Goal: Complete application form

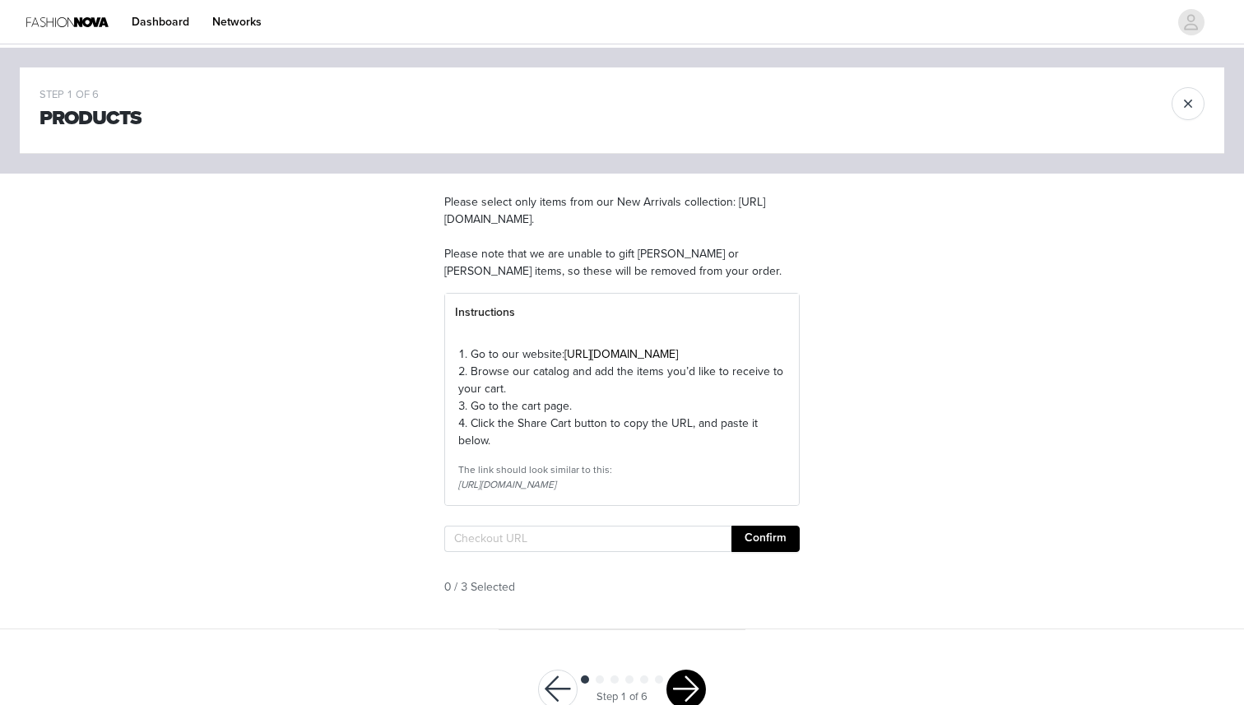
scroll to position [76, 0]
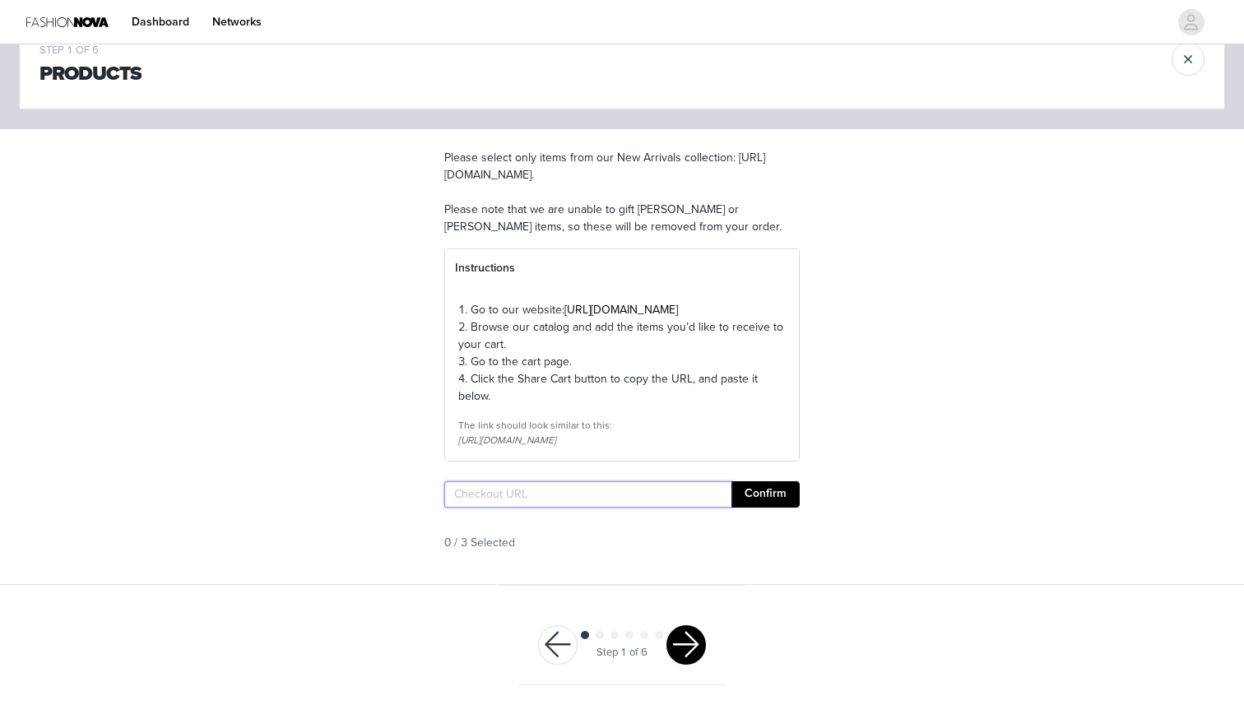
click at [494, 489] on input "text" at bounding box center [587, 494] width 287 height 26
paste input "https://www.fashionnova.com/pages/shared-cart/39285994913916:1,39297648361596:1…"
type input "https://www.fashionnova.com/pages/shared-cart/39285994913916:1,39297648361596:1…"
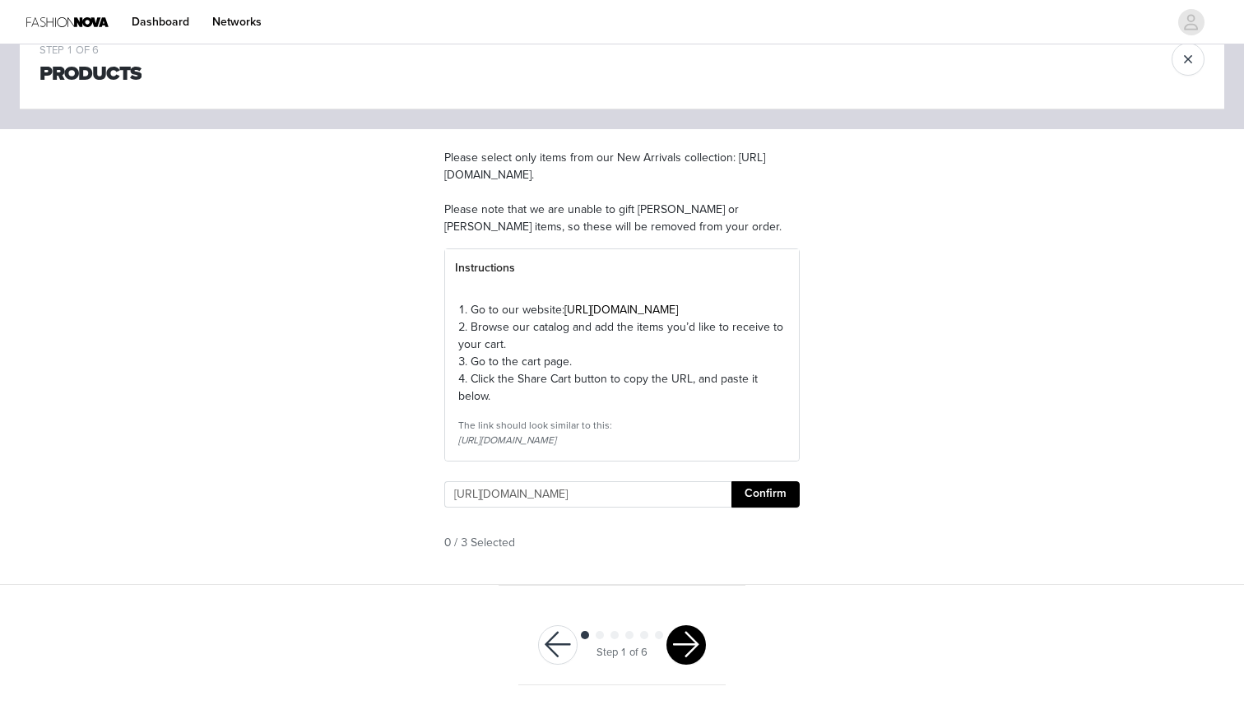
click at [769, 498] on button "Confirm" at bounding box center [765, 494] width 68 height 26
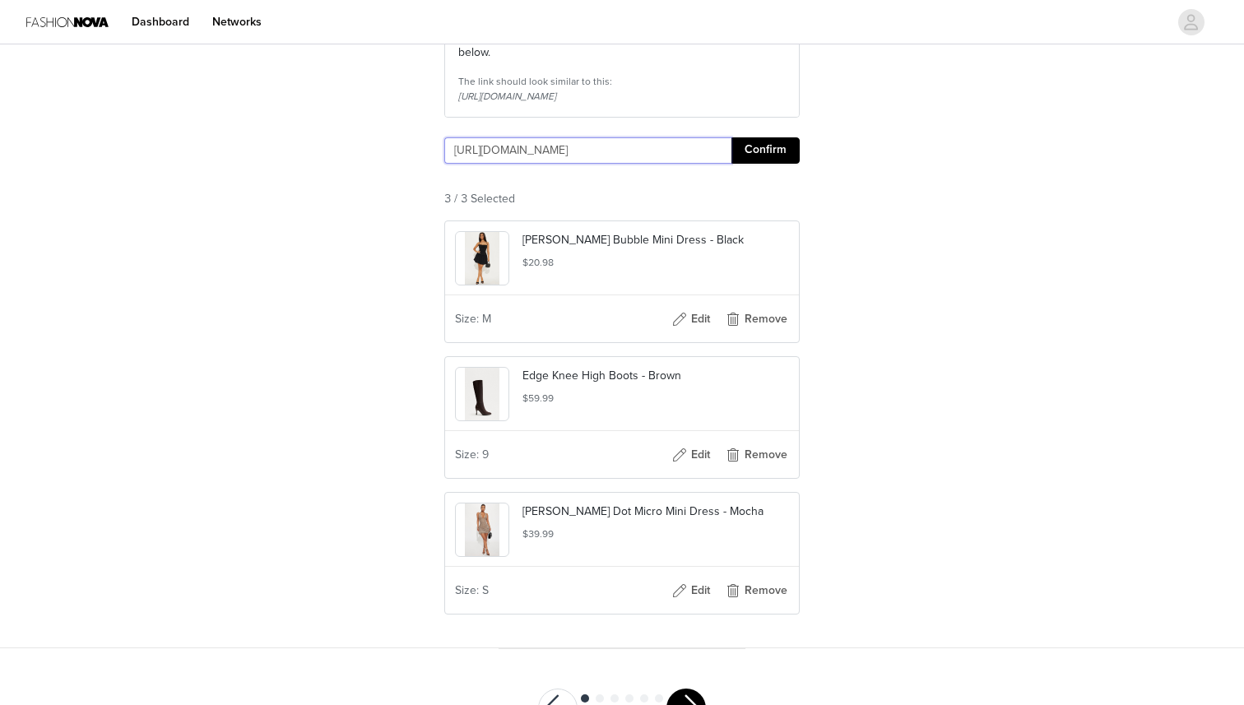
scroll to position [483, 0]
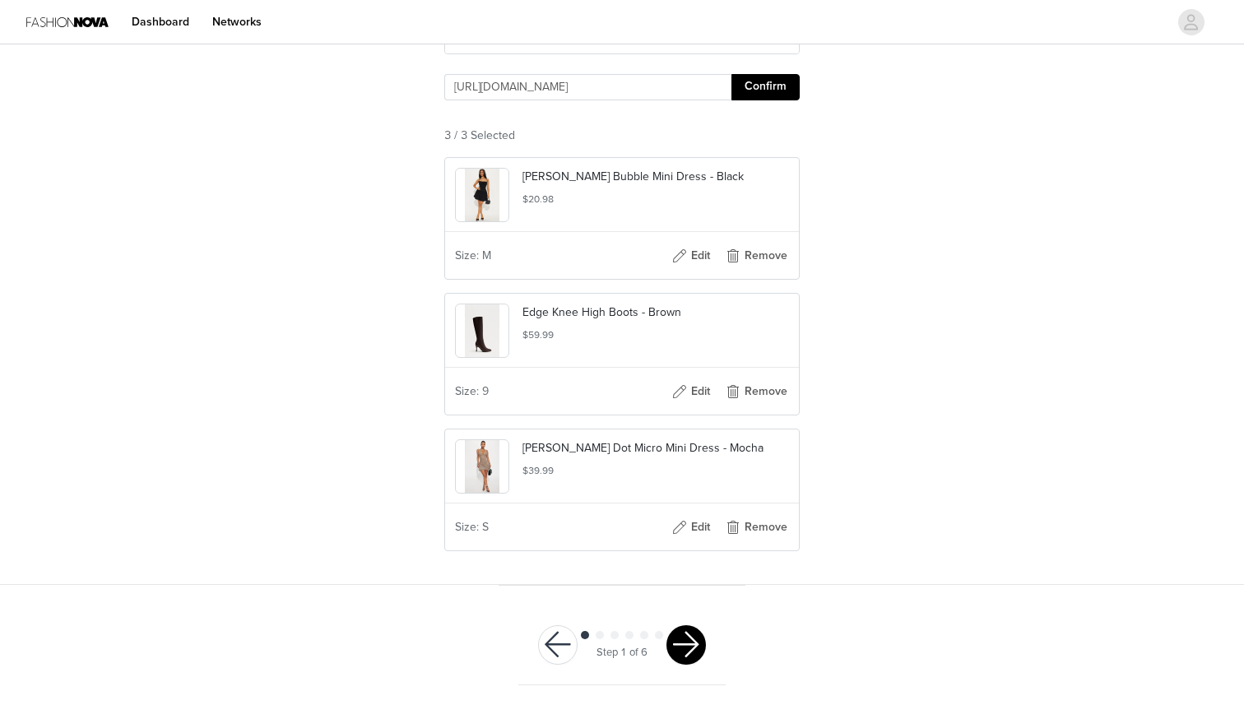
click at [679, 644] on button "button" at bounding box center [685, 644] width 39 height 39
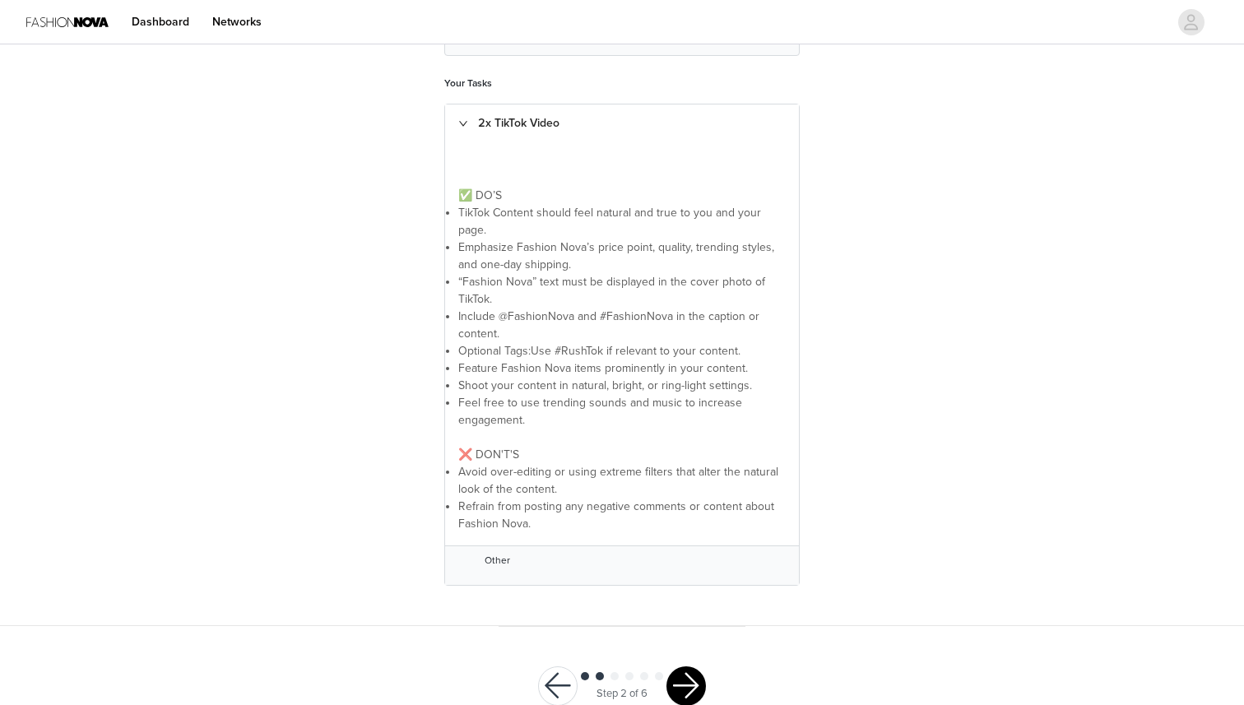
scroll to position [348, 0]
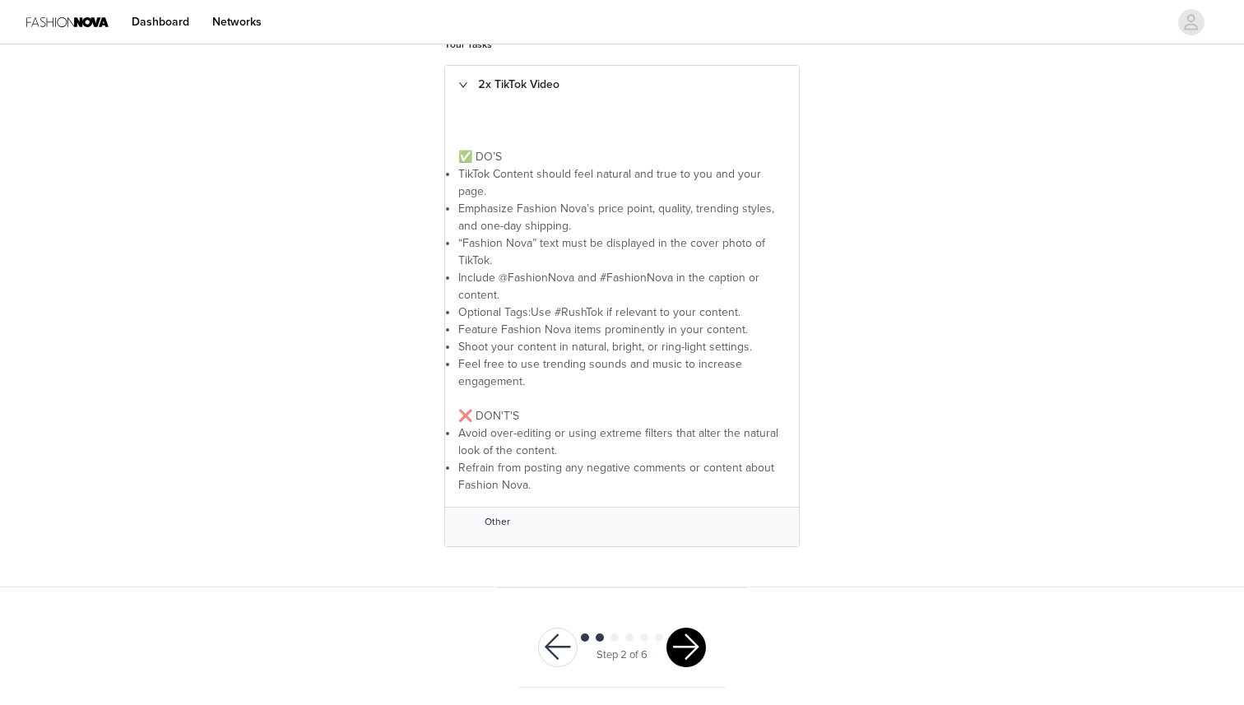
click at [689, 637] on button "button" at bounding box center [685, 647] width 39 height 39
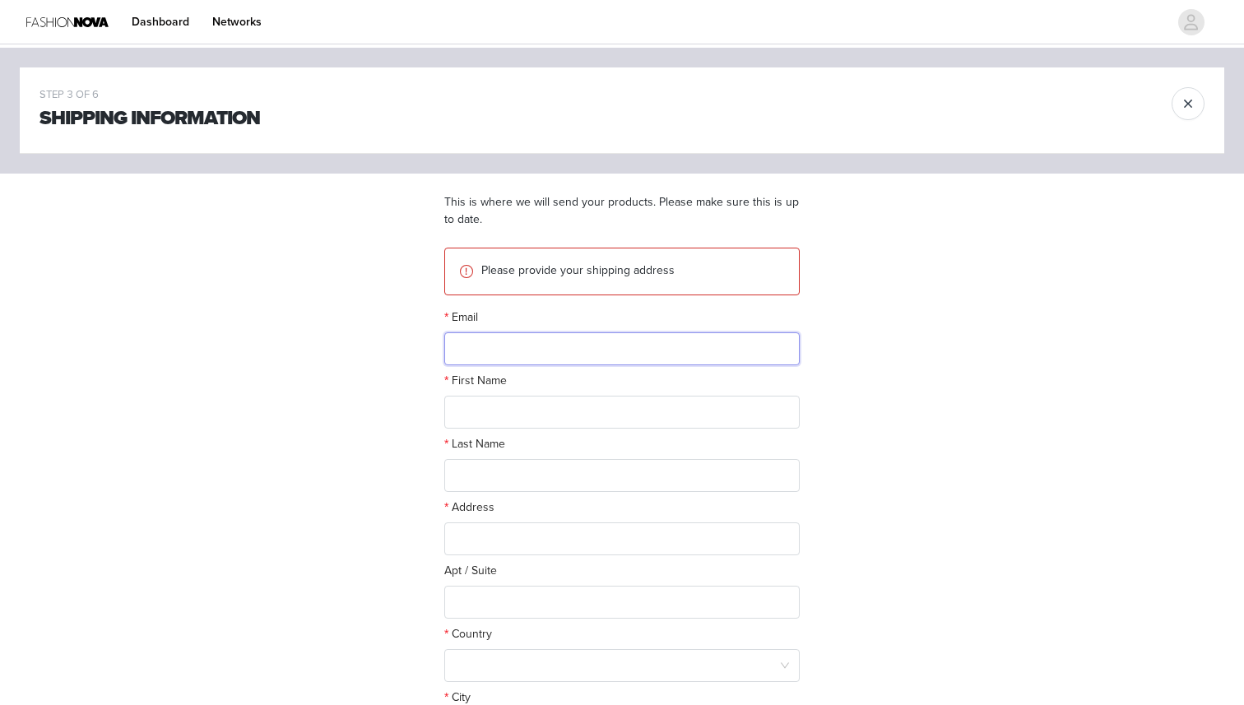
click at [593, 358] on input "text" at bounding box center [621, 348] width 355 height 33
type input "oliviasobcz@gmail.com"
drag, startPoint x: 601, startPoint y: 346, endPoint x: 422, endPoint y: 335, distance: 179.7
click at [422, 335] on div "STEP 3 OF 6 Shipping Information This is where we will send your products. Plea…" at bounding box center [622, 442] width 1244 height 788
type input "sobczako@msu.edu"
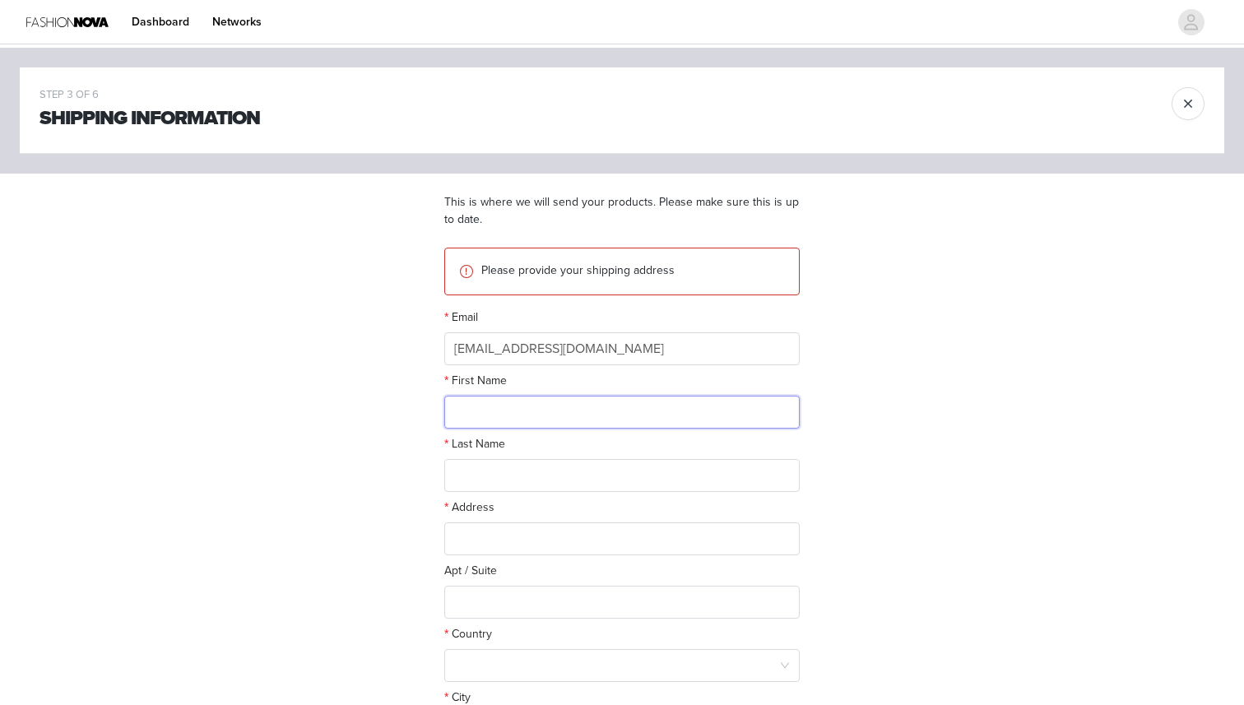
click at [489, 419] on input "text" at bounding box center [621, 412] width 355 height 33
type input "Olivia"
click at [471, 480] on input "text" at bounding box center [621, 475] width 355 height 33
type input "Sobczak"
click at [470, 543] on input "text" at bounding box center [621, 538] width 355 height 33
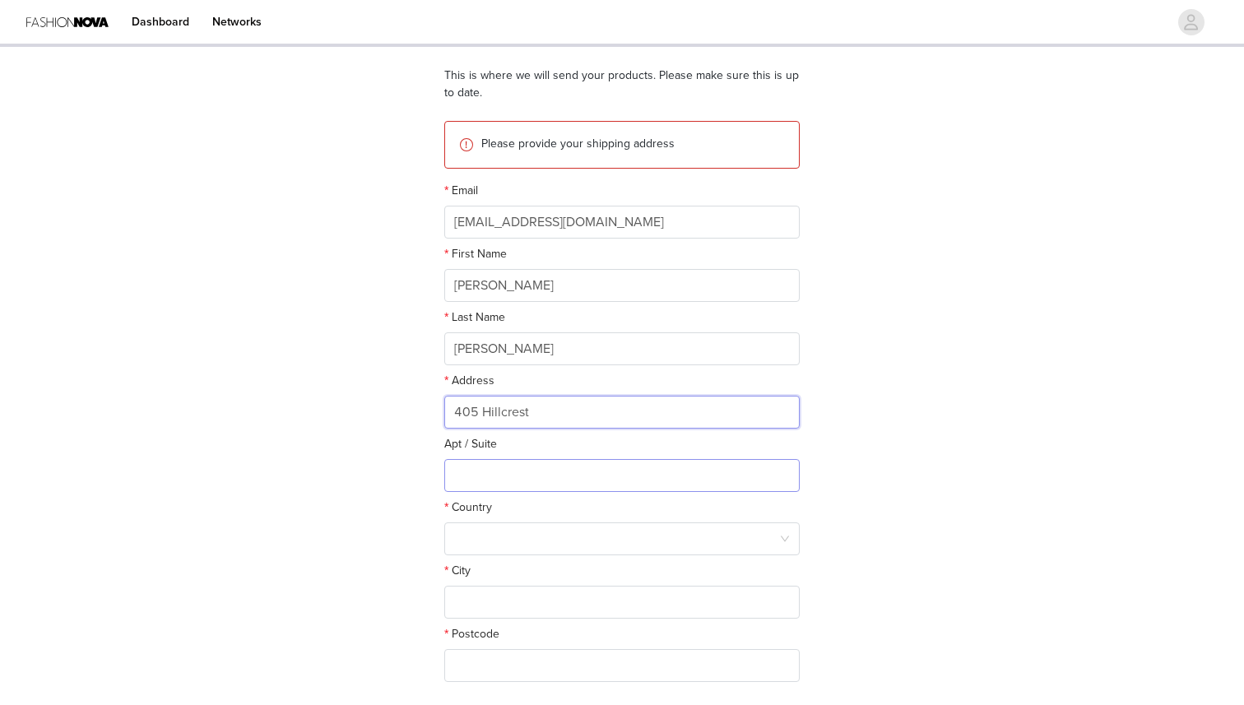
scroll to position [184, 0]
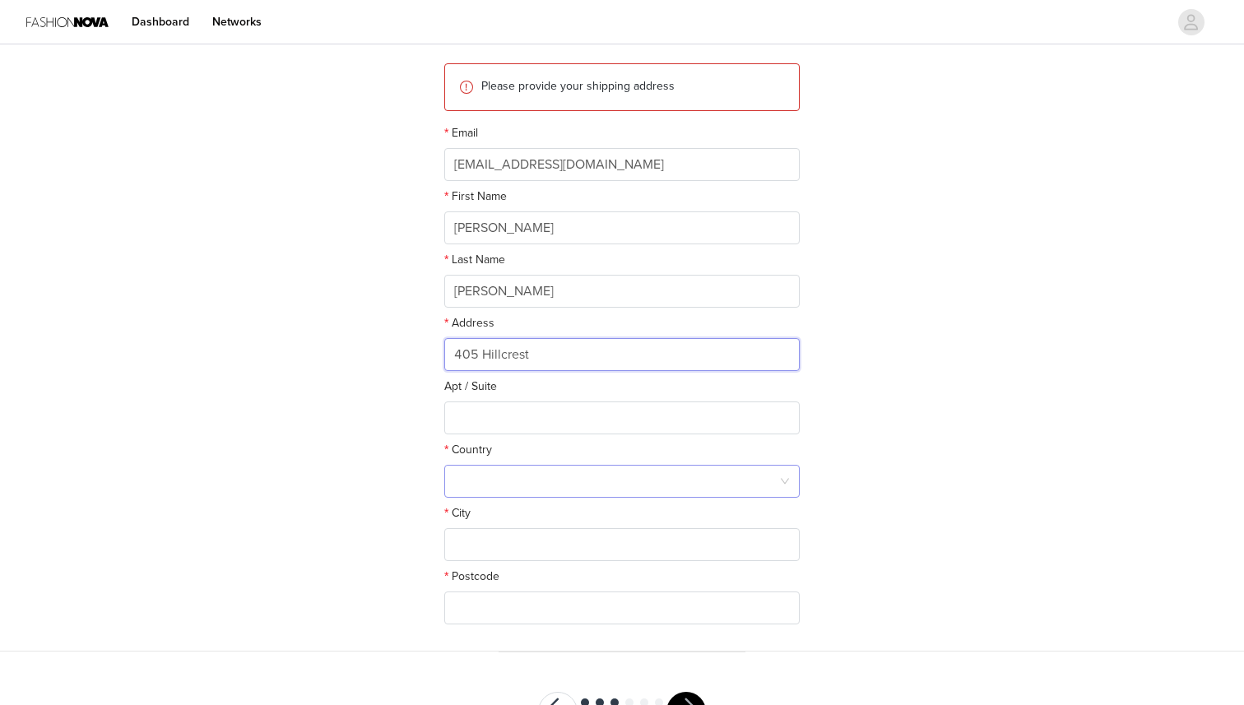
type input "405 Hillcrest"
click at [480, 489] on div at bounding box center [616, 481] width 325 height 31
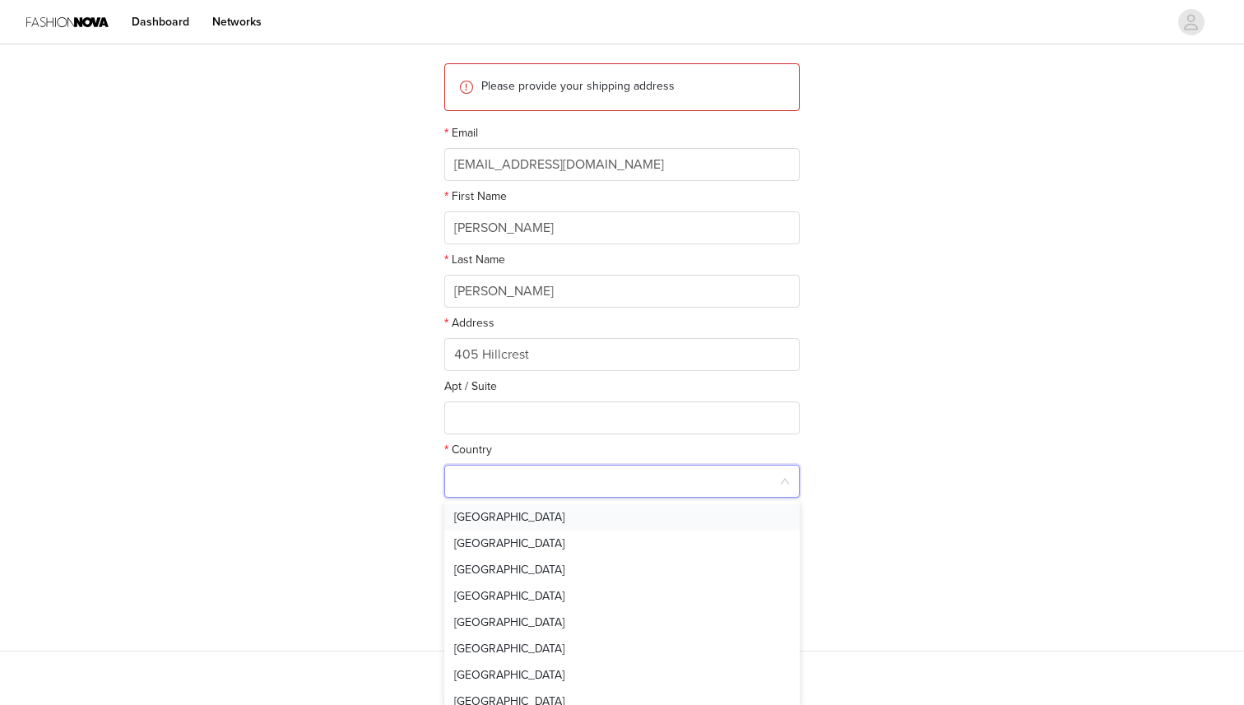
click at [483, 520] on li "United States" at bounding box center [621, 517] width 355 height 26
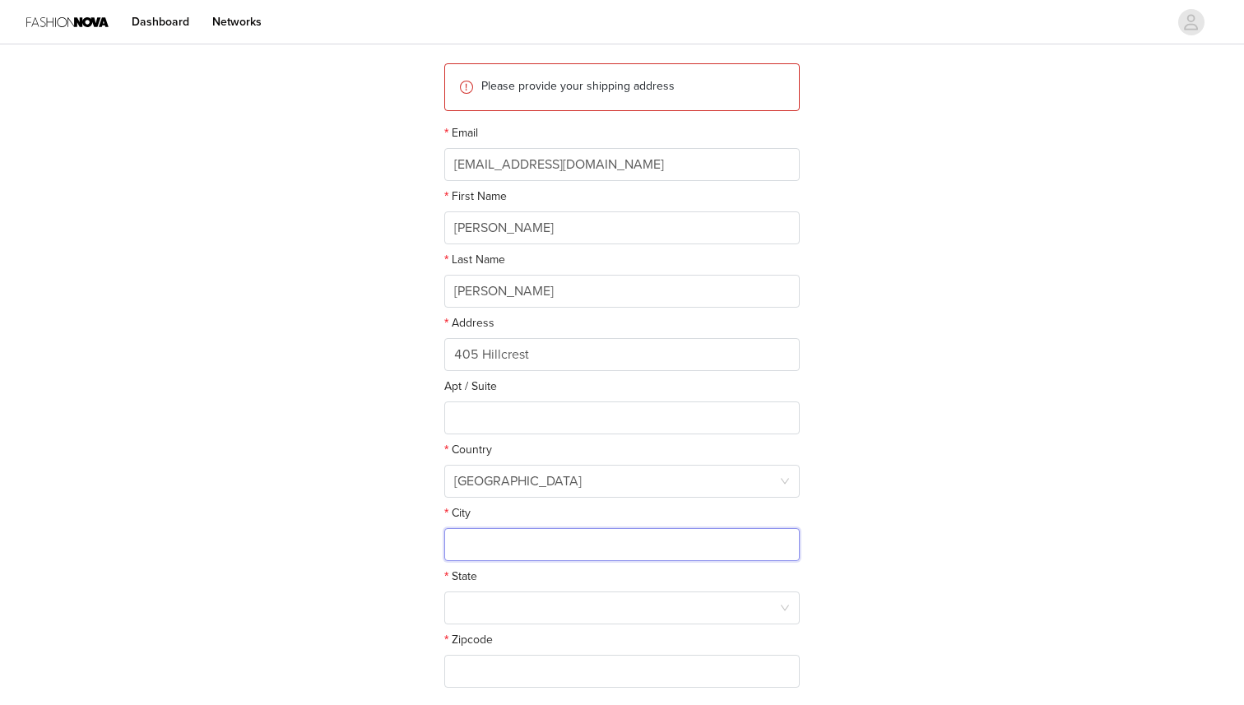
click at [496, 547] on input "text" at bounding box center [621, 544] width 355 height 33
type input "East Lansing"
click at [514, 610] on div at bounding box center [616, 607] width 325 height 31
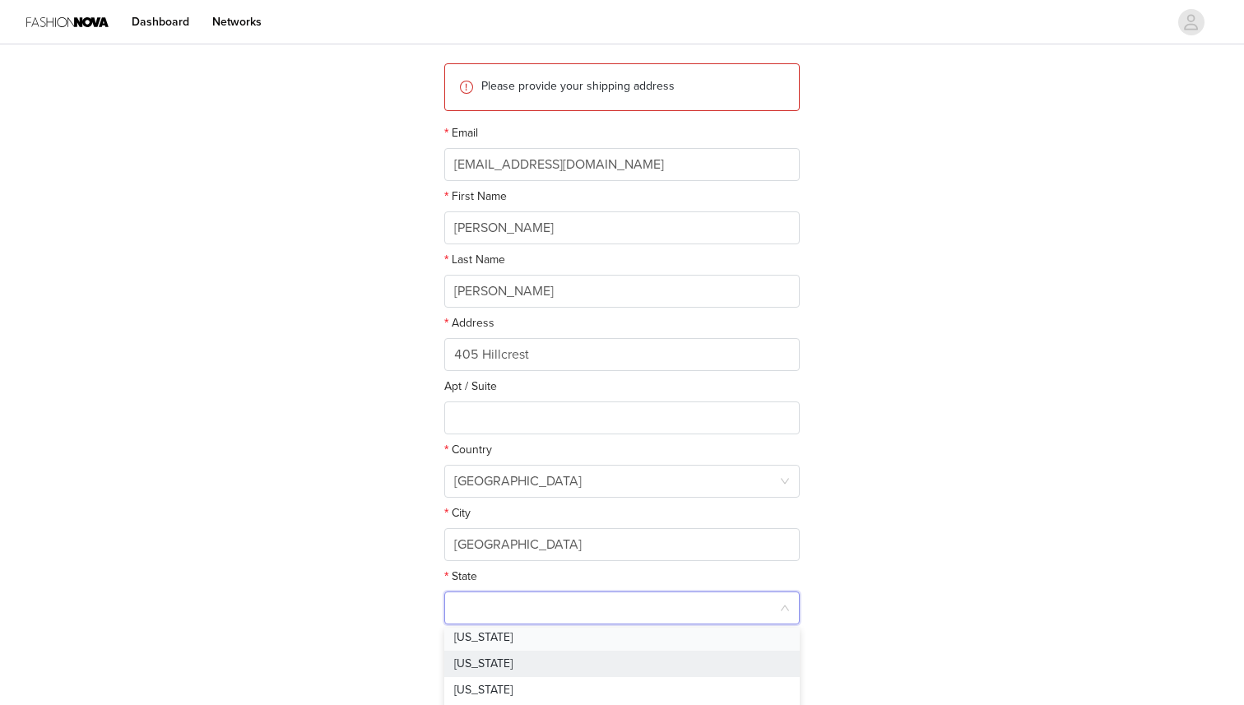
scroll to position [767, 0]
click at [487, 639] on li "Michigan" at bounding box center [621, 641] width 355 height 26
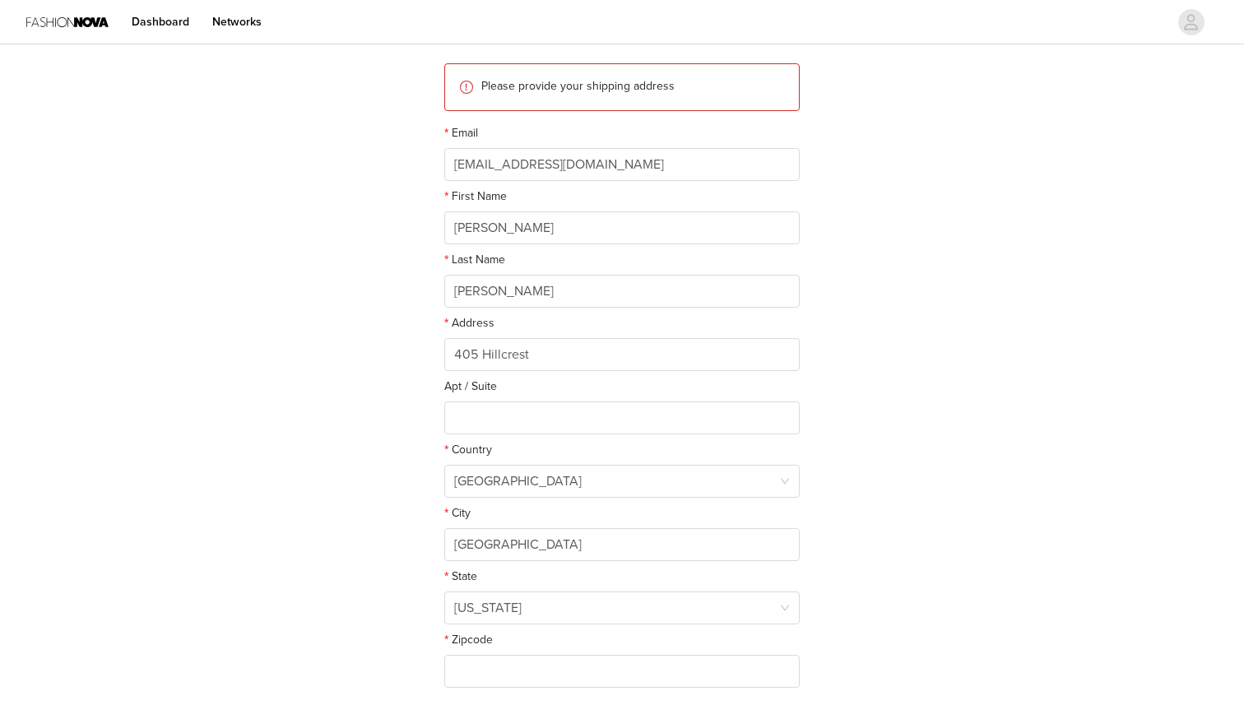
scroll to position [270, 0]
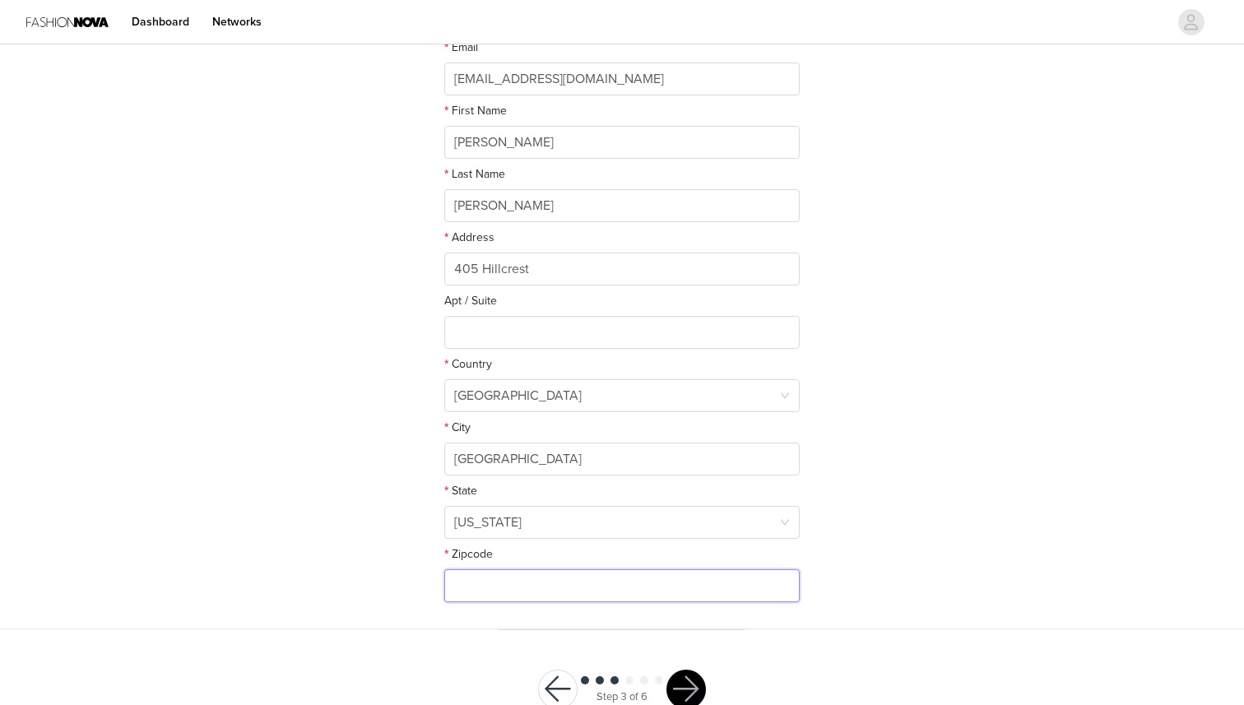
click at [466, 585] on input "text" at bounding box center [621, 585] width 355 height 33
type input "49441"
click at [671, 685] on button "button" at bounding box center [685, 689] width 39 height 39
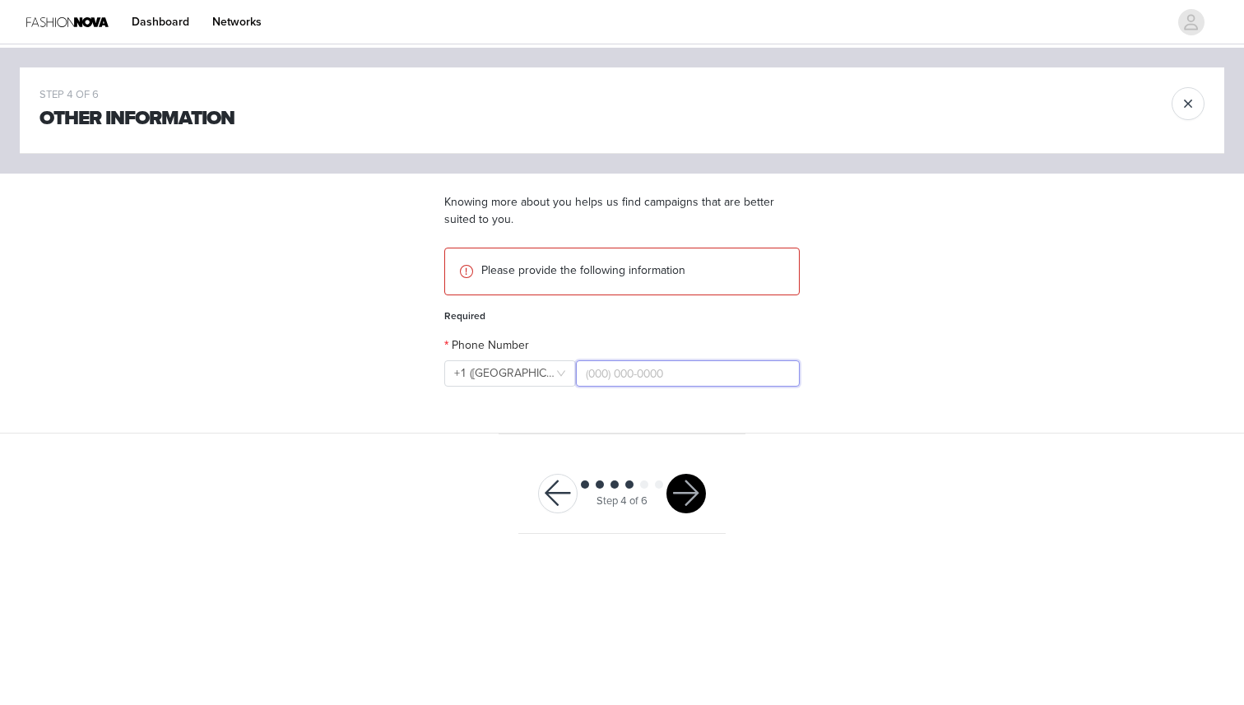
click at [600, 370] on input "text" at bounding box center [688, 373] width 224 height 26
type input "(231) 329-5546"
click at [691, 502] on button "button" at bounding box center [685, 493] width 39 height 39
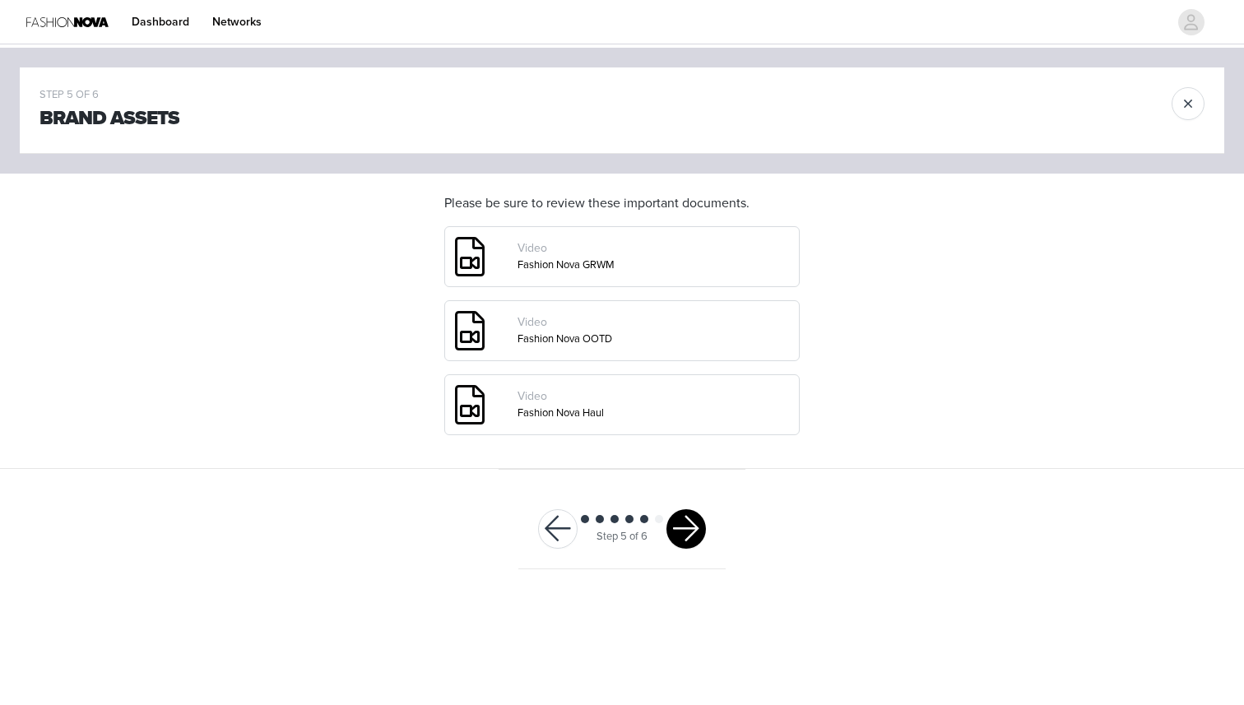
click at [679, 525] on button "button" at bounding box center [685, 528] width 39 height 39
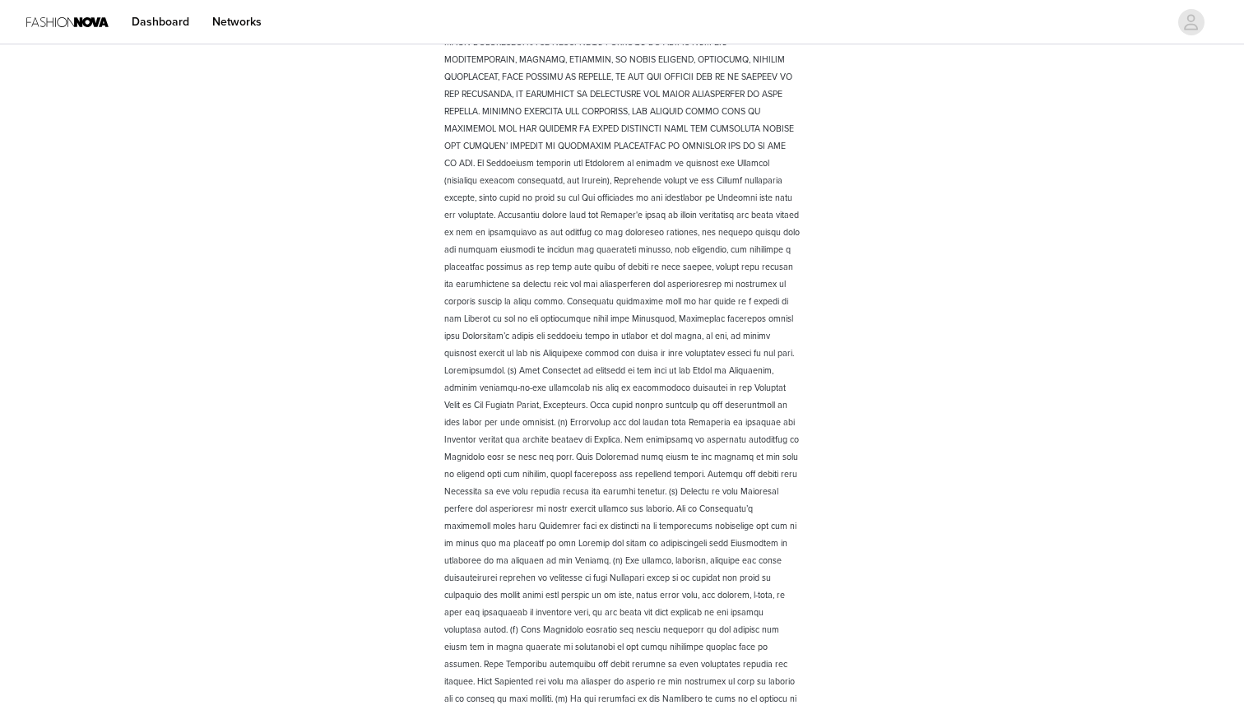
scroll to position [2173, 0]
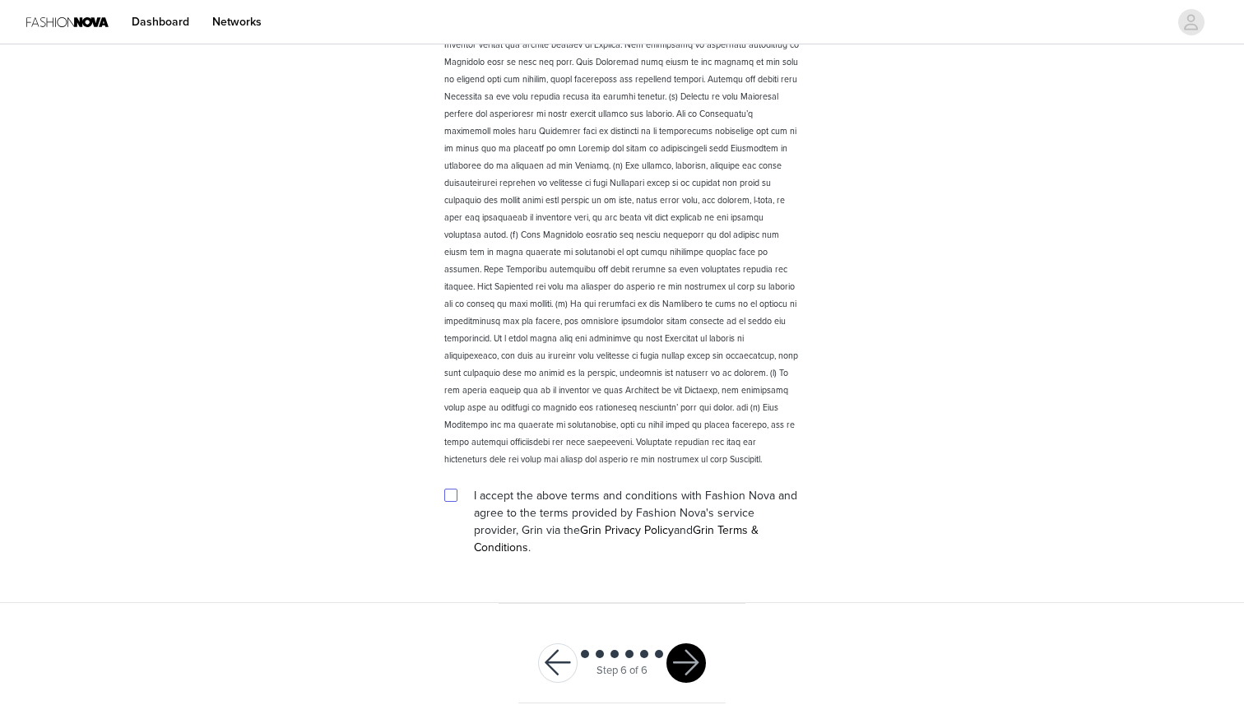
click at [447, 489] on input "checkbox" at bounding box center [450, 495] width 12 height 12
checkbox input "true"
click at [692, 643] on button "button" at bounding box center [685, 662] width 39 height 39
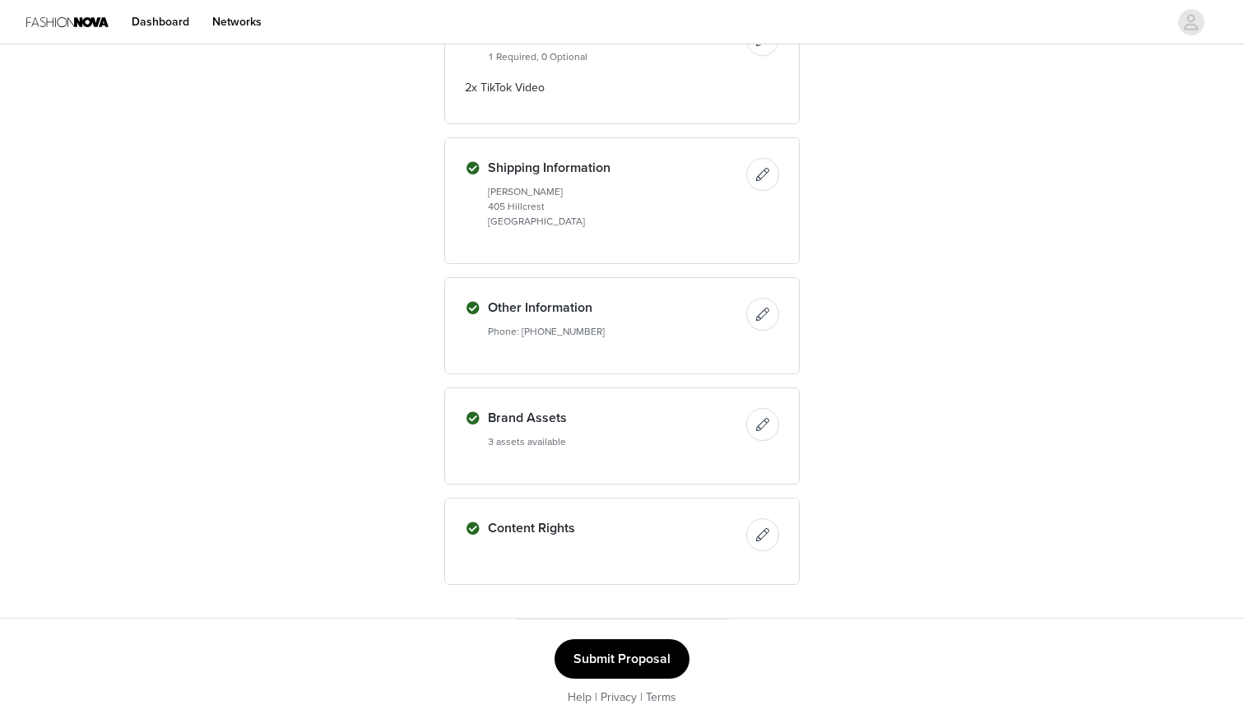
scroll to position [637, 0]
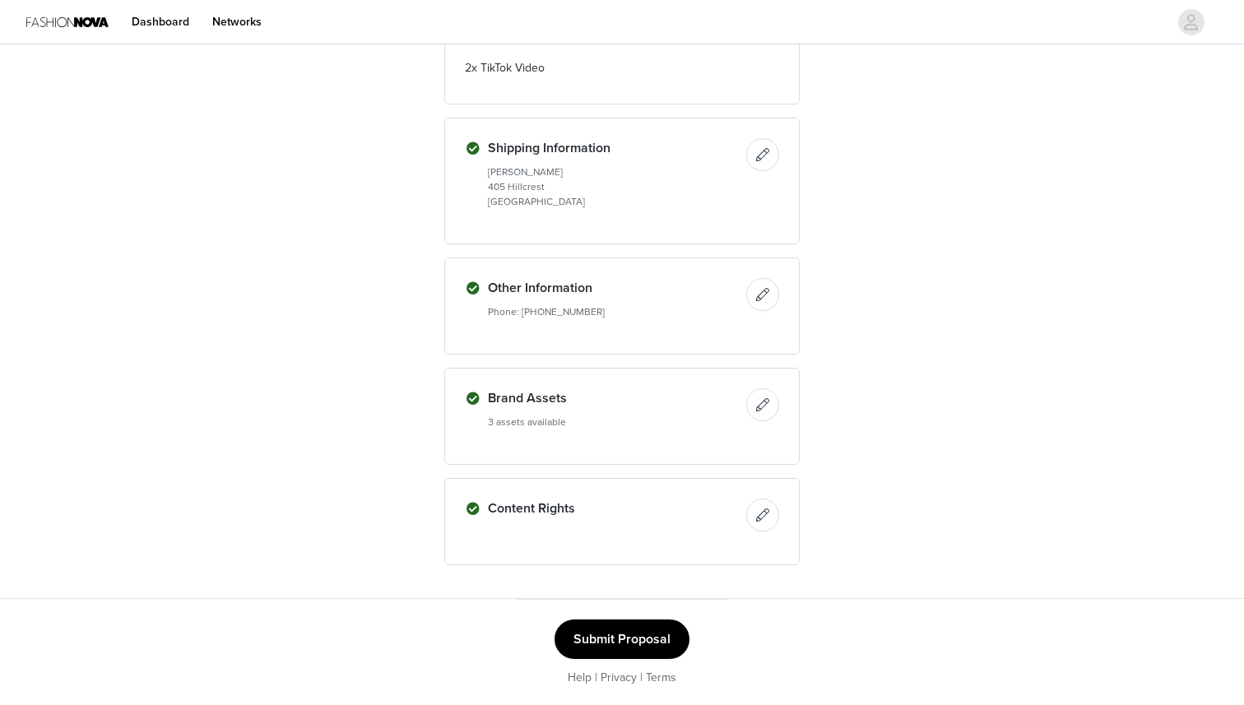
click at [640, 633] on button "Submit Proposal" at bounding box center [621, 638] width 135 height 39
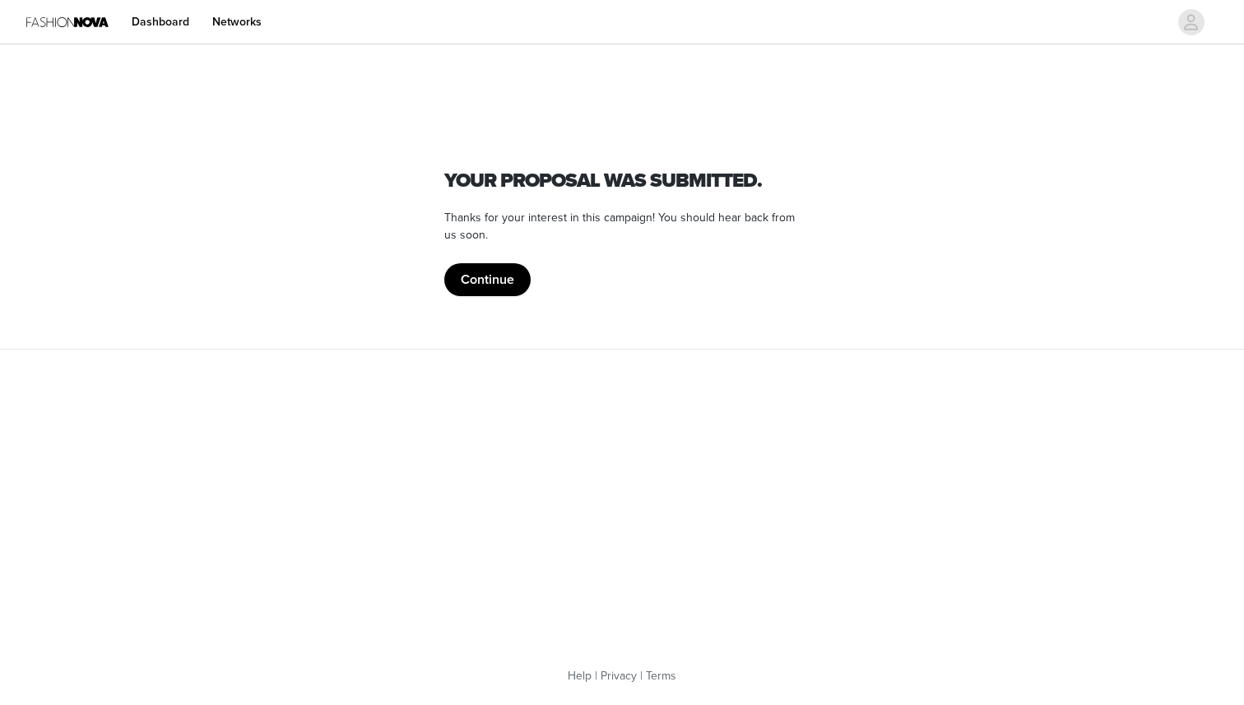
scroll to position [0, 0]
click at [496, 285] on button "Continue" at bounding box center [487, 279] width 86 height 33
